Goal: Information Seeking & Learning: Learn about a topic

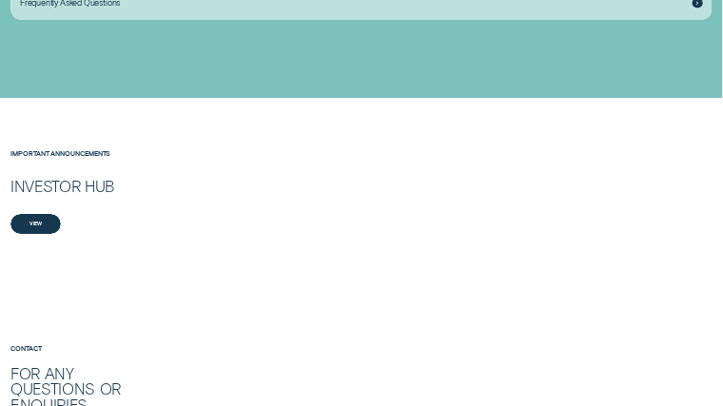
scroll to position [1712, 0]
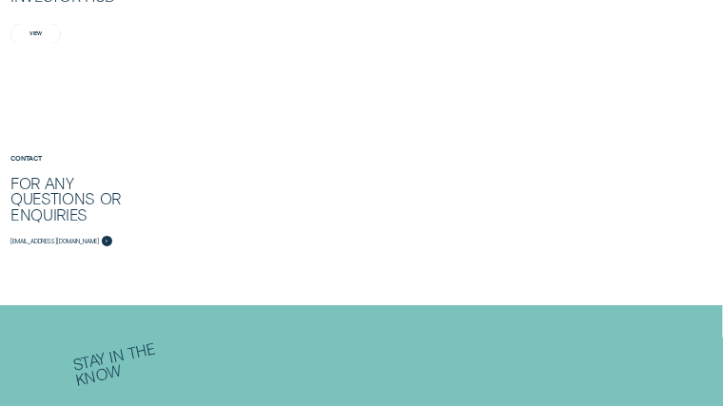
click at [61, 33] on div "View" at bounding box center [35, 34] width 50 height 20
